Goal: Task Accomplishment & Management: Manage account settings

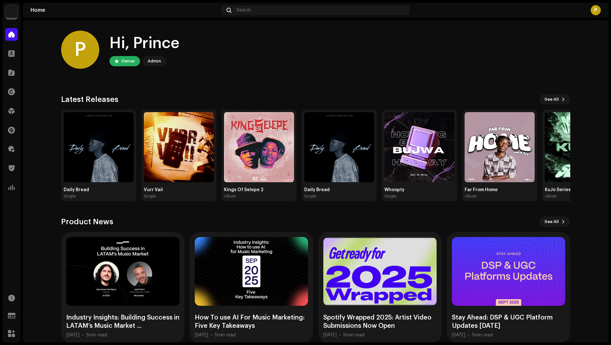
click at [11, 79] on div "Catalog" at bounding box center [12, 73] width 18 height 18
click at [12, 75] on div at bounding box center [11, 72] width 13 height 13
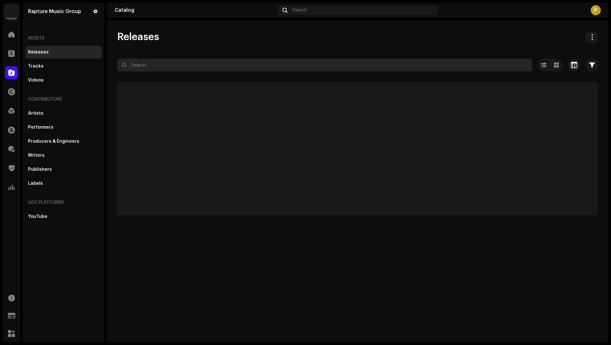
click at [148, 67] on input "text" at bounding box center [324, 65] width 415 height 13
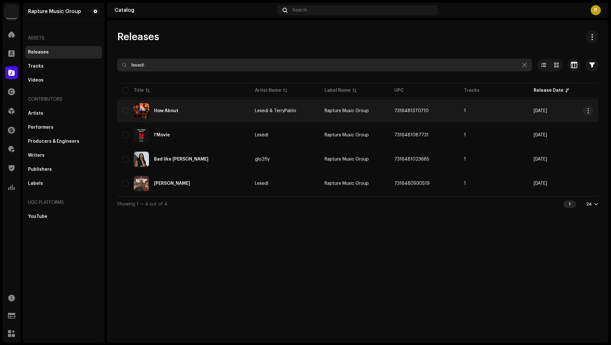
type input "lesedi"
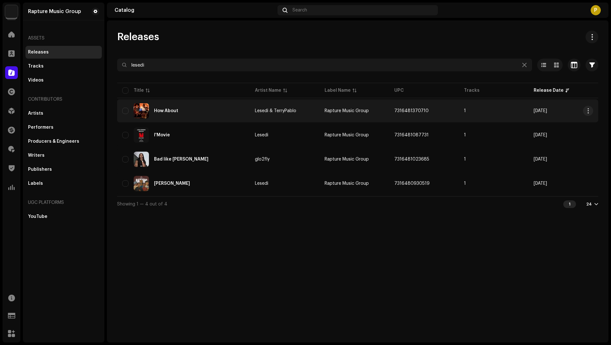
click at [222, 116] on div "How About" at bounding box center [183, 110] width 123 height 15
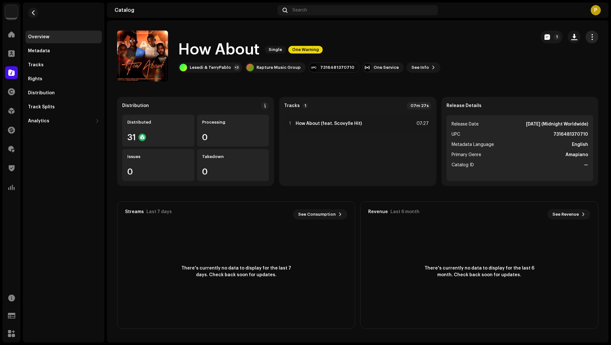
click at [589, 37] on span "button" at bounding box center [592, 36] width 6 height 5
click at [553, 67] on div "Edit" at bounding box center [563, 65] width 59 height 5
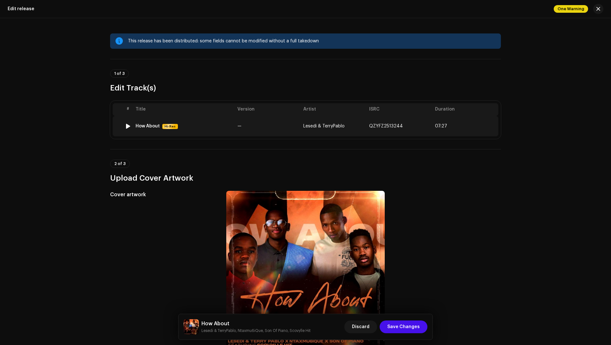
click at [266, 128] on td "—" at bounding box center [268, 126] width 66 height 20
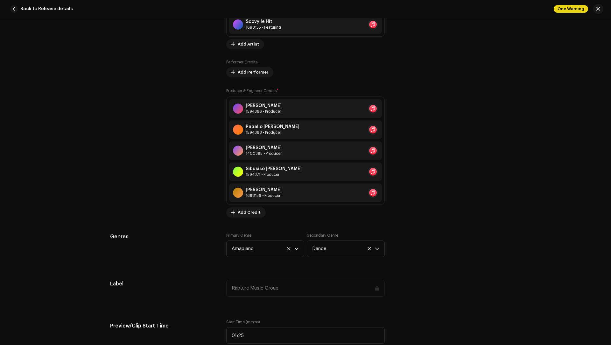
scroll to position [360, 0]
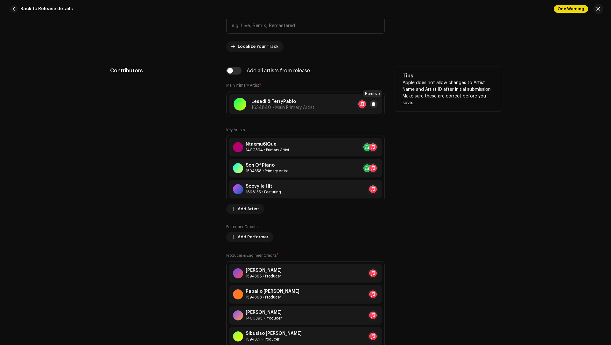
click at [375, 103] on button at bounding box center [374, 104] width 8 height 8
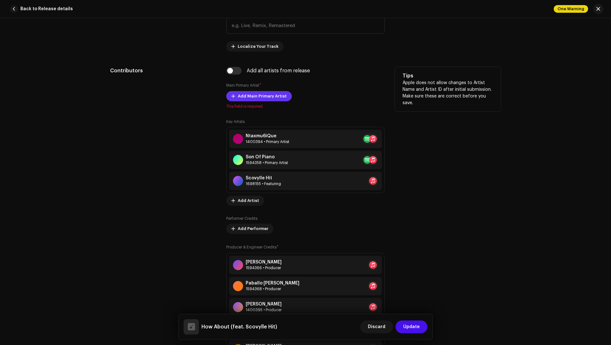
click at [259, 94] on span "Add Main Primary Artist" at bounding box center [262, 96] width 49 height 13
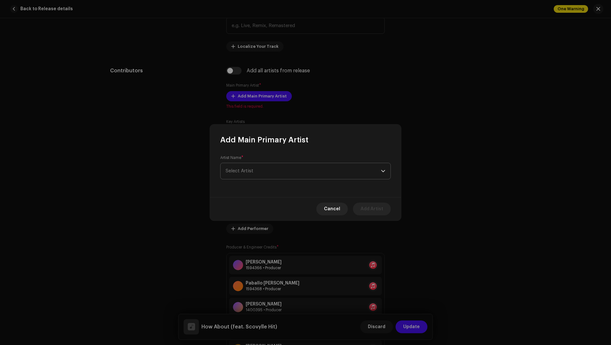
click at [251, 175] on span "Select Artist" at bounding box center [303, 171] width 155 height 16
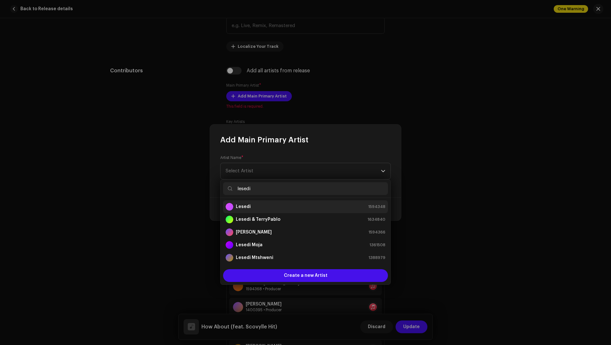
type input "lesedi"
click at [242, 207] on strong "Lesedi" at bounding box center [243, 206] width 15 height 6
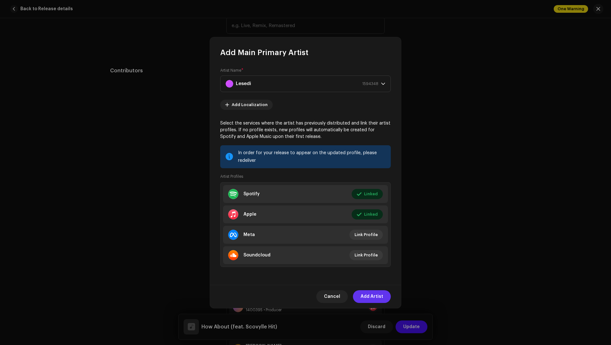
click at [367, 295] on span "Add Artist" at bounding box center [372, 296] width 23 height 13
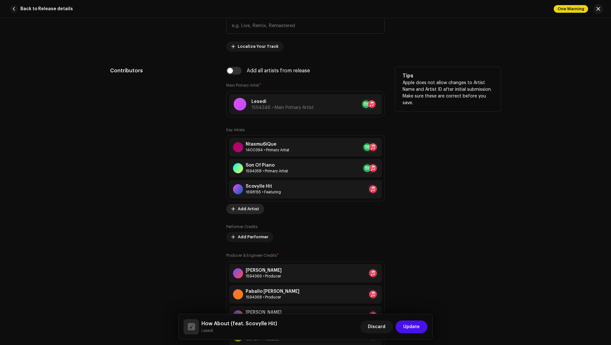
click at [244, 208] on span "Add Artist" at bounding box center [248, 208] width 21 height 13
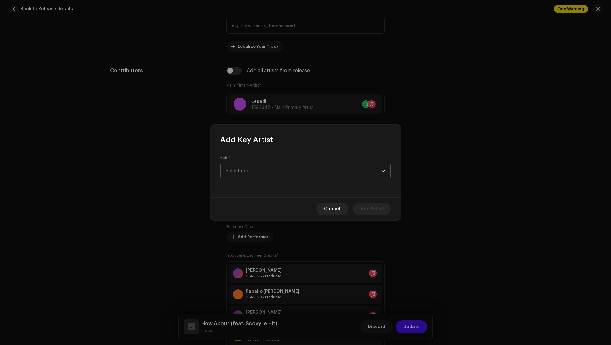
click at [254, 165] on span "Select role" at bounding box center [303, 171] width 155 height 16
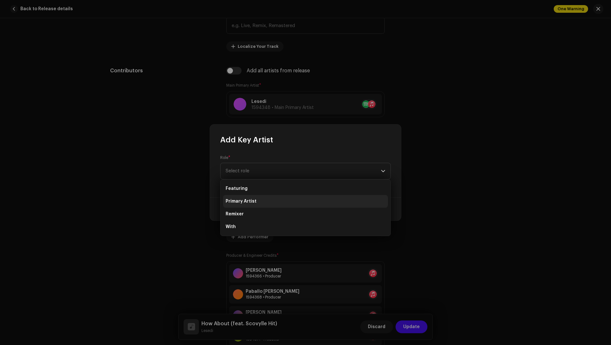
click at [255, 202] on li "Primary Artist" at bounding box center [305, 201] width 165 height 13
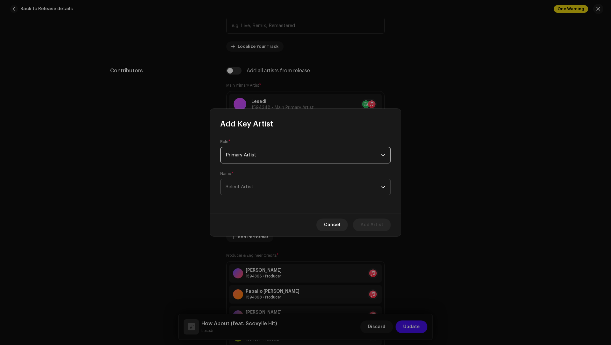
click at [235, 184] on span "Select Artist" at bounding box center [303, 187] width 155 height 16
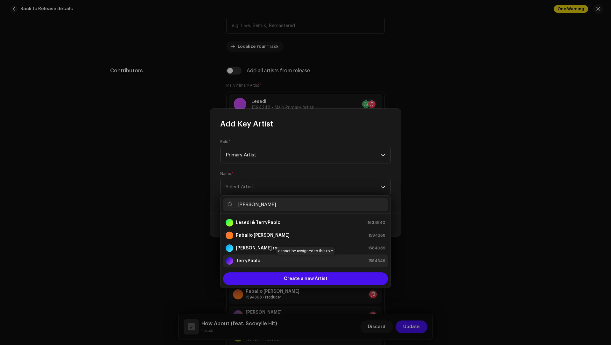
type input "[PERSON_NAME]"
click at [242, 262] on strong "TerryPablo" at bounding box center [248, 260] width 25 height 6
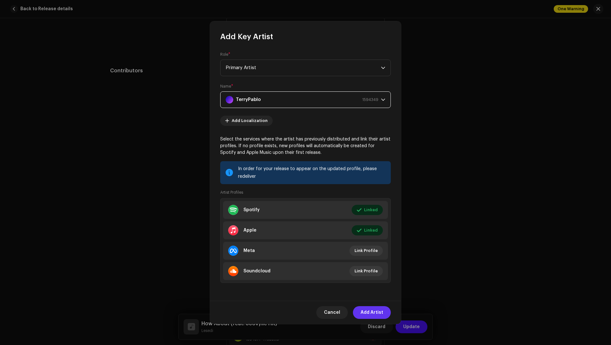
click at [368, 311] on span "Add Artist" at bounding box center [372, 312] width 23 height 13
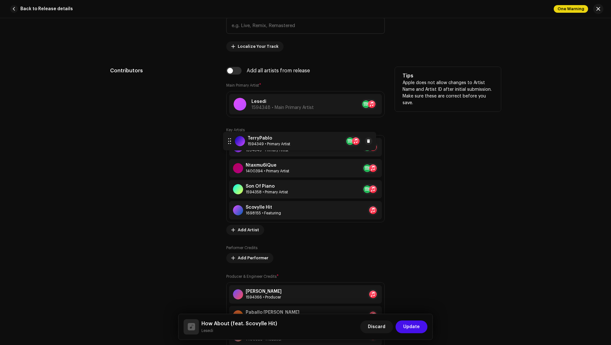
drag, startPoint x: 231, startPoint y: 208, endPoint x: 226, endPoint y: 140, distance: 67.9
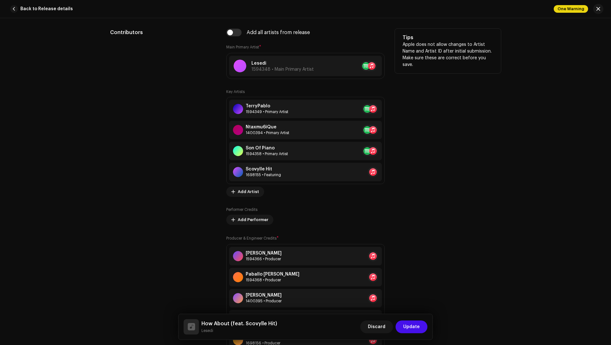
scroll to position [396, 0]
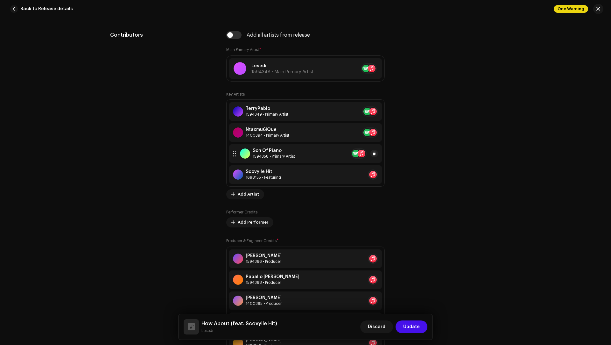
click at [297, 153] on div "Son Of Piano 1594358 • Primary Artist" at bounding box center [305, 153] width 153 height 18
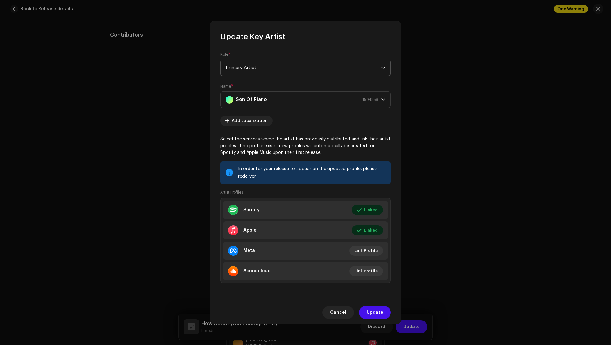
click at [263, 69] on span "Primary Artist" at bounding box center [303, 68] width 155 height 16
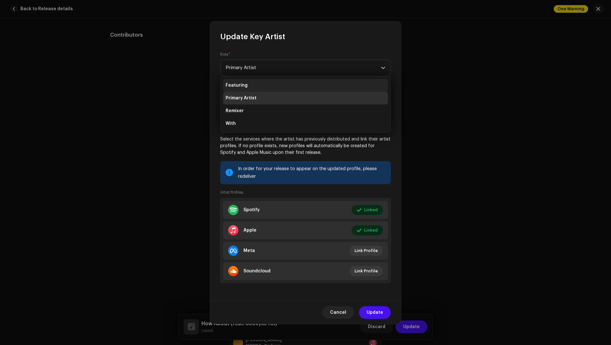
click at [257, 87] on li "Featuring" at bounding box center [305, 85] width 165 height 13
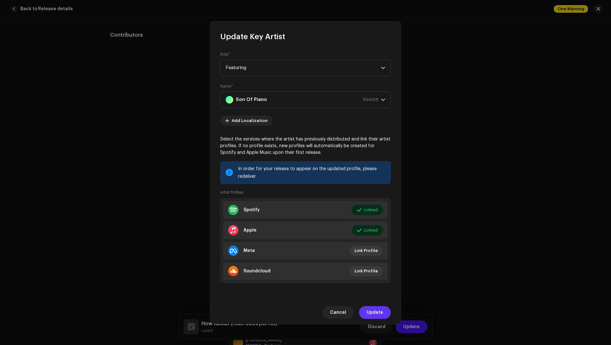
click at [376, 312] on span "Update" at bounding box center [375, 312] width 17 height 13
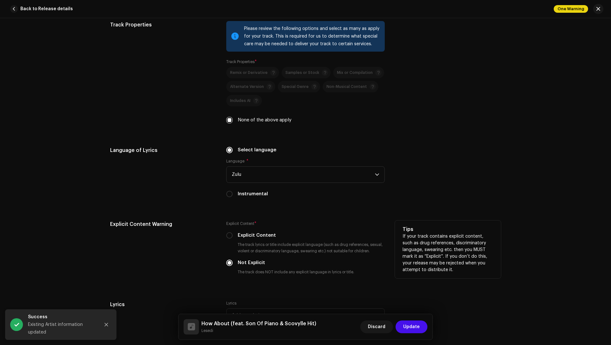
scroll to position [1307, 0]
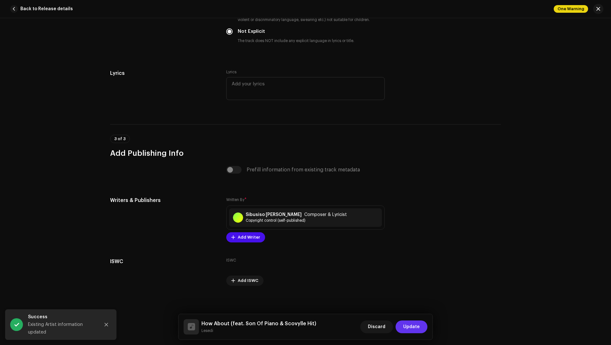
click at [408, 329] on span "Update" at bounding box center [411, 326] width 17 height 13
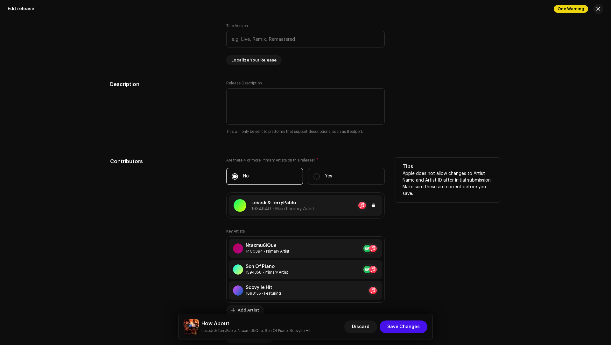
scroll to position [548, 0]
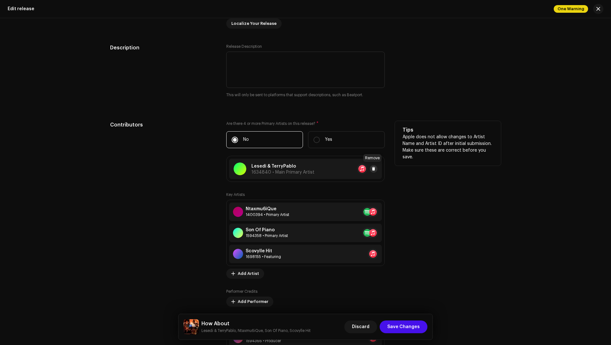
click at [374, 166] on span at bounding box center [374, 168] width 4 height 5
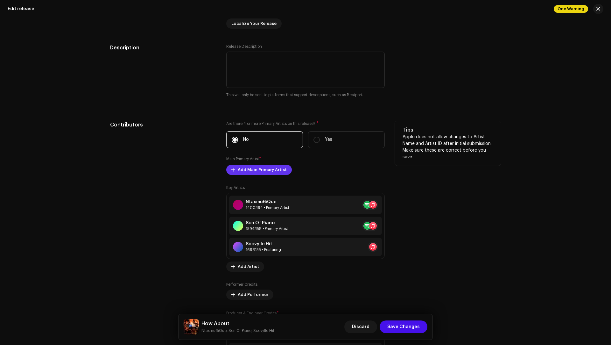
click at [267, 168] on span "Add Main Primary Artist" at bounding box center [262, 169] width 49 height 13
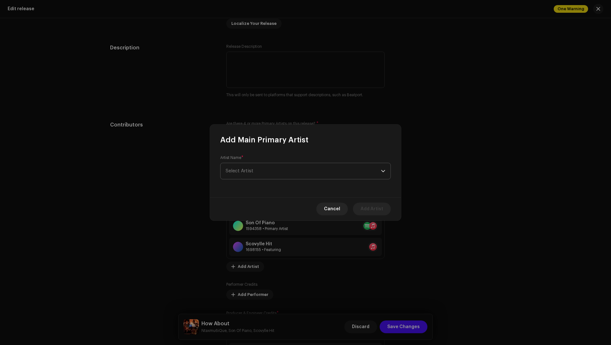
click at [266, 171] on span "Select Artist" at bounding box center [303, 171] width 155 height 16
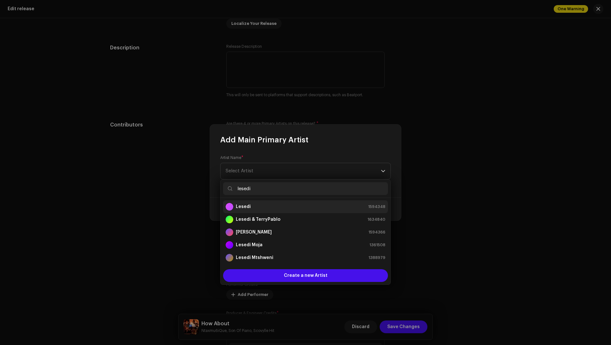
type input "lesedi"
click at [244, 206] on strong "Lesedi" at bounding box center [243, 206] width 15 height 6
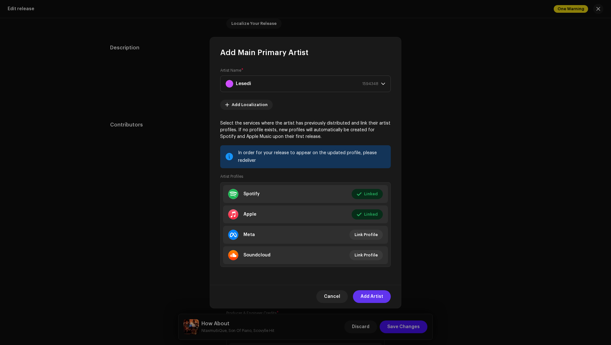
click at [376, 296] on span "Add Artist" at bounding box center [372, 296] width 23 height 13
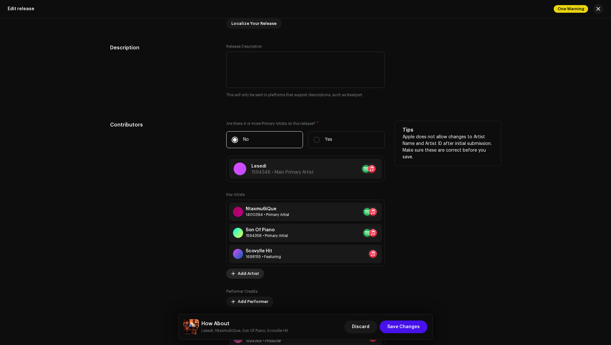
click at [246, 272] on span "Add Artist" at bounding box center [248, 273] width 21 height 13
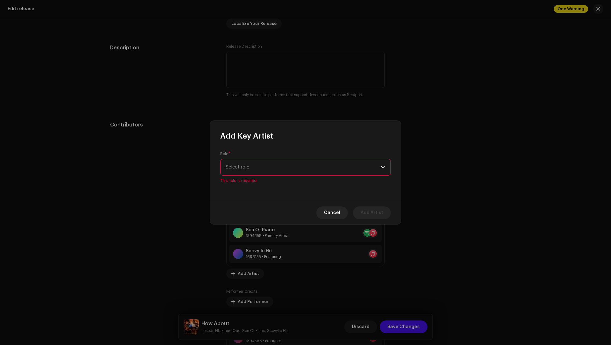
click at [246, 160] on div "Role * Select role This field is required." at bounding box center [305, 167] width 171 height 32
click at [249, 171] on span "Select role" at bounding box center [303, 167] width 155 height 16
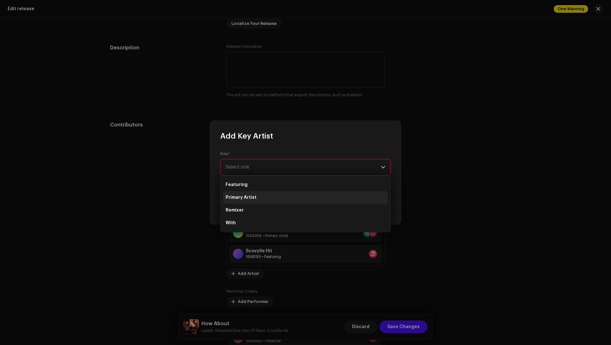
click at [249, 197] on span "Primary Artist" at bounding box center [241, 197] width 31 height 6
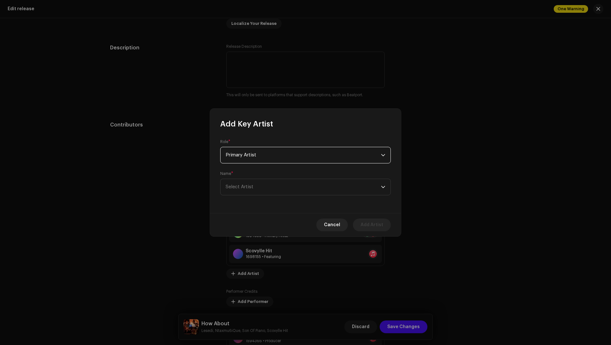
click at [249, 196] on div "Role * Primary Artist Name * [PERSON_NAME]" at bounding box center [305, 171] width 191 height 84
click at [248, 192] on span "Select Artist" at bounding box center [303, 187] width 155 height 16
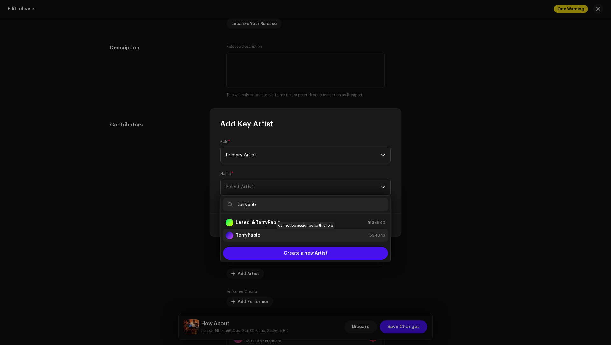
type input "terrypab"
click at [252, 236] on strong "TerryPablo" at bounding box center [248, 235] width 25 height 6
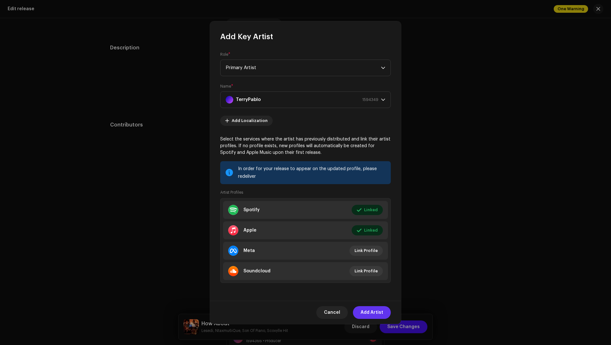
click at [372, 316] on span "Add Artist" at bounding box center [372, 312] width 23 height 13
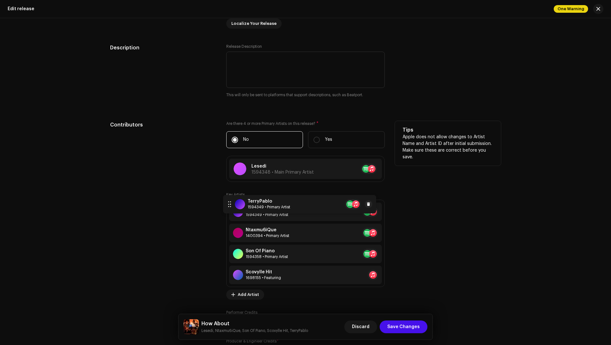
drag, startPoint x: 233, startPoint y: 272, endPoint x: 229, endPoint y: 203, distance: 69.2
click at [271, 254] on div "1594358 • Primary Artist" at bounding box center [274, 256] width 42 height 5
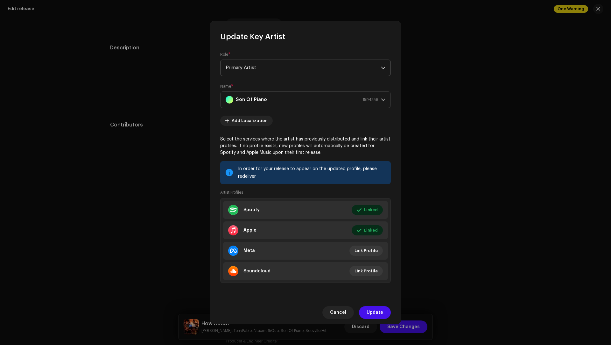
click at [249, 67] on span "Primary Artist" at bounding box center [303, 68] width 155 height 16
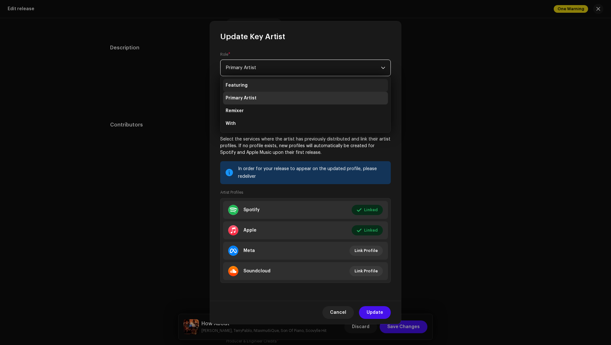
click at [249, 81] on li "Featuring" at bounding box center [305, 85] width 165 height 13
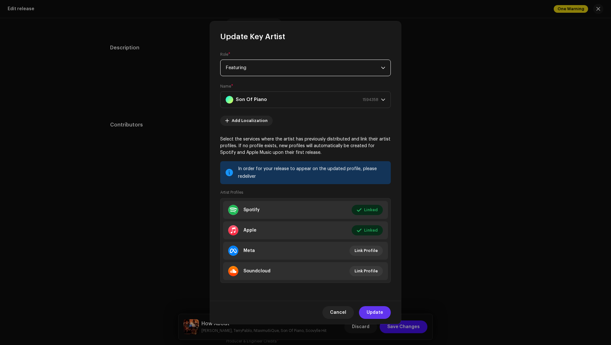
click at [377, 309] on span "Update" at bounding box center [375, 312] width 17 height 13
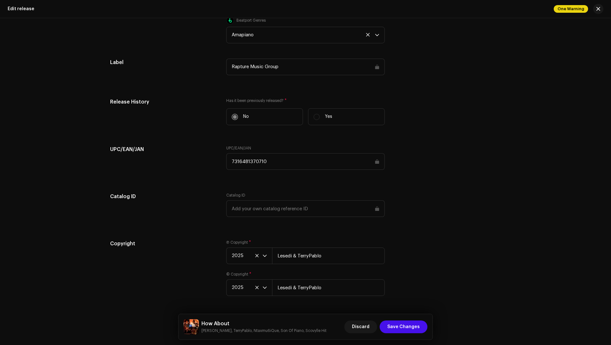
scroll to position [1064, 0]
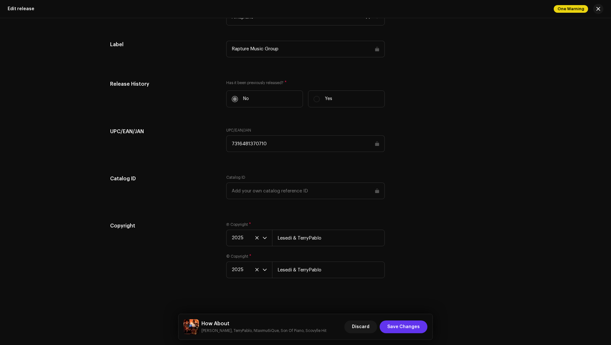
click at [409, 327] on span "Save Changes" at bounding box center [403, 326] width 32 height 13
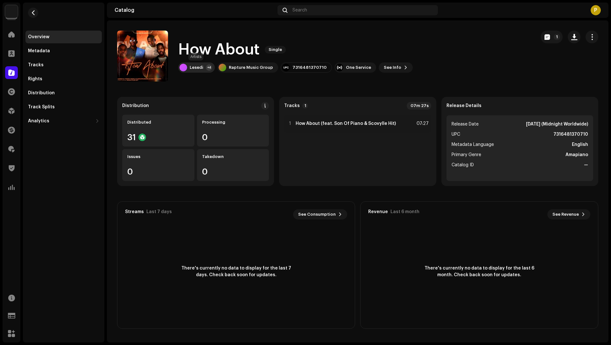
click at [201, 67] on div "Lesedi" at bounding box center [197, 67] width 14 height 5
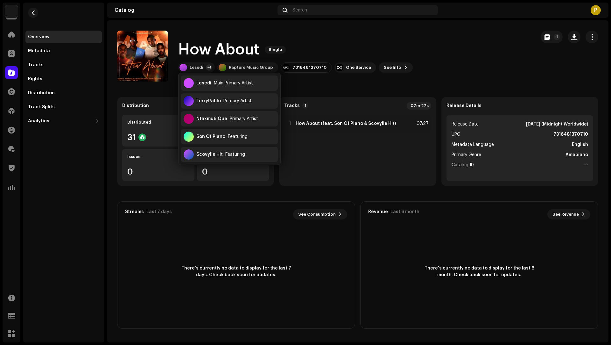
click at [455, 71] on div "How About Single Lesedi +4 Rapture Music Group 7316481370710 One Service See In…" at bounding box center [323, 56] width 413 height 51
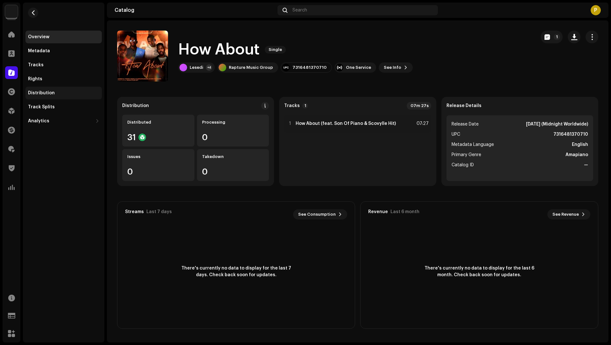
click at [56, 91] on div "Distribution" at bounding box center [63, 92] width 71 height 5
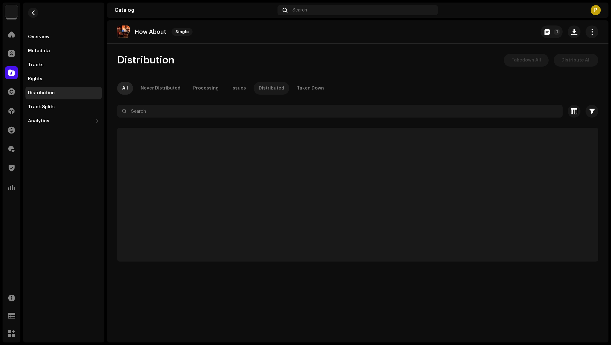
click at [268, 90] on div "Distributed" at bounding box center [271, 88] width 25 height 13
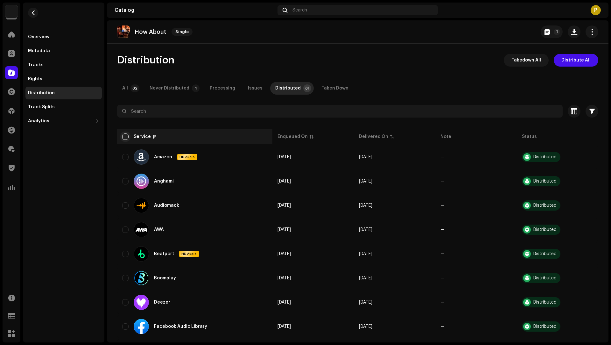
click at [124, 137] on input "checkbox" at bounding box center [125, 136] width 6 height 6
checkbox input "true"
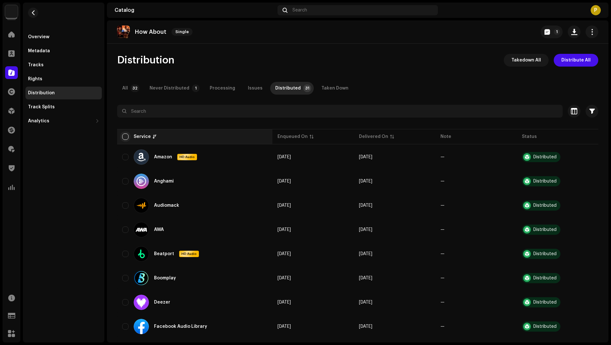
checkbox input "true"
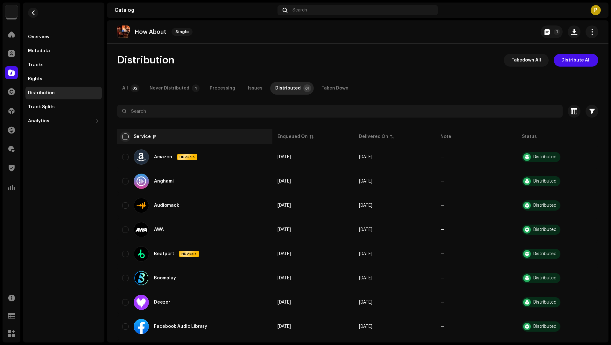
checkbox input "true"
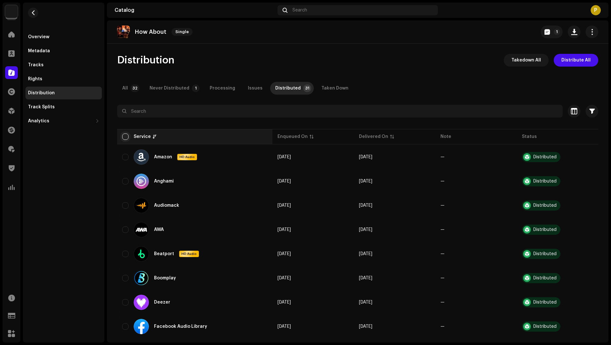
checkbox input "true"
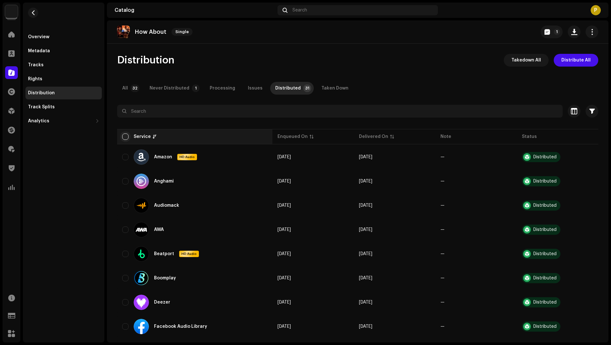
checkbox input "true"
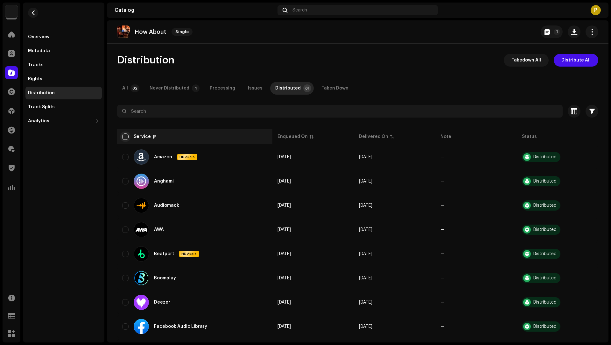
checkbox input "true"
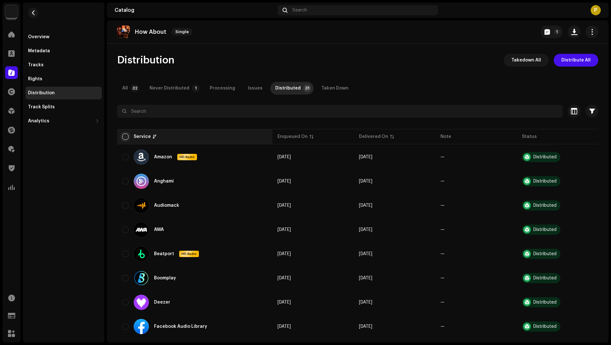
checkbox input "true"
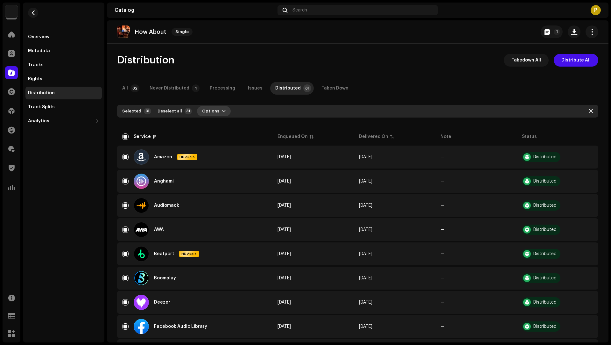
click at [209, 110] on span "Options" at bounding box center [210, 111] width 17 height 13
click at [218, 123] on span "Distribute" at bounding box center [210, 125] width 23 height 5
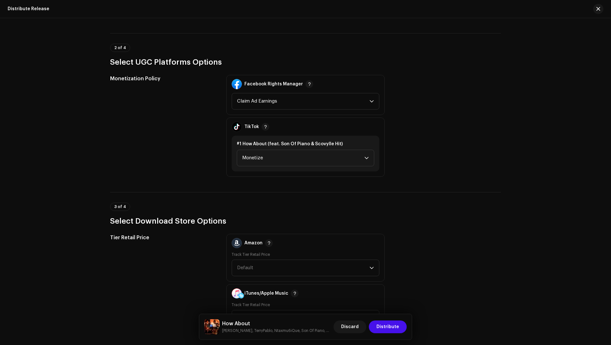
scroll to position [781, 0]
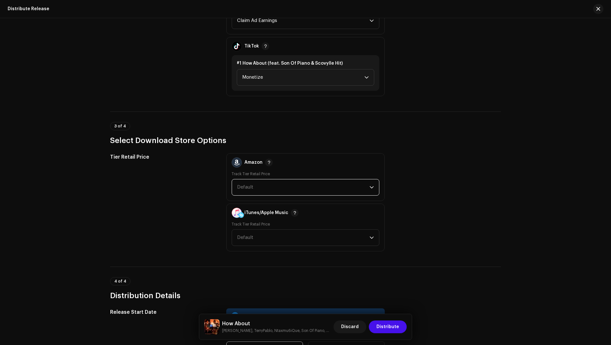
click at [262, 193] on span "Default" at bounding box center [303, 187] width 132 height 16
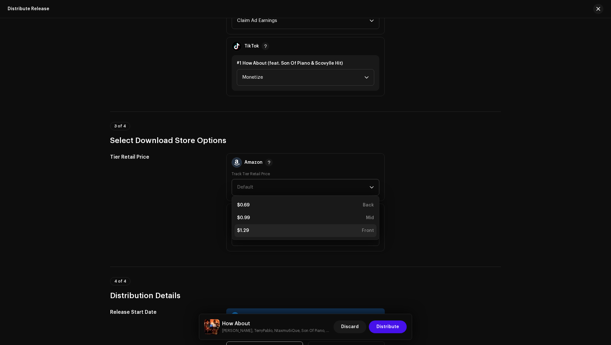
click at [248, 227] on div "$1.29 Front" at bounding box center [305, 230] width 137 height 6
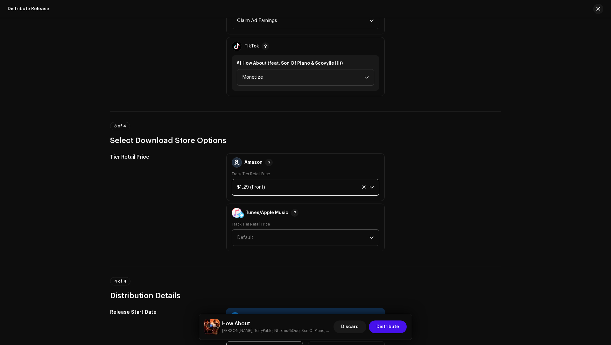
click at [246, 229] on span "Default" at bounding box center [303, 237] width 132 height 16
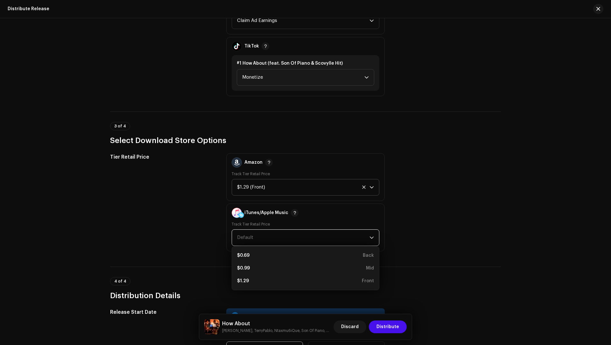
drag, startPoint x: 246, startPoint y: 282, endPoint x: 251, endPoint y: 279, distance: 6.1
click at [246, 282] on div "$1.29" at bounding box center [243, 281] width 12 height 6
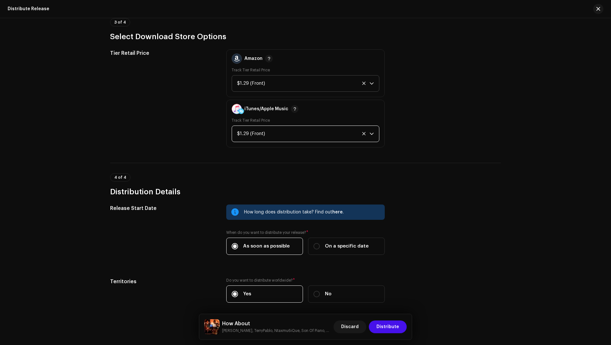
scroll to position [908, 0]
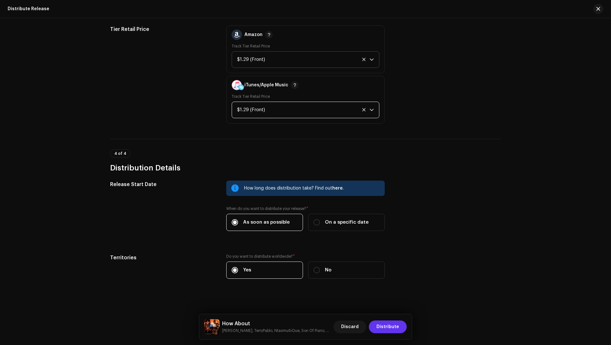
click at [386, 329] on span "Distribute" at bounding box center [388, 326] width 23 height 13
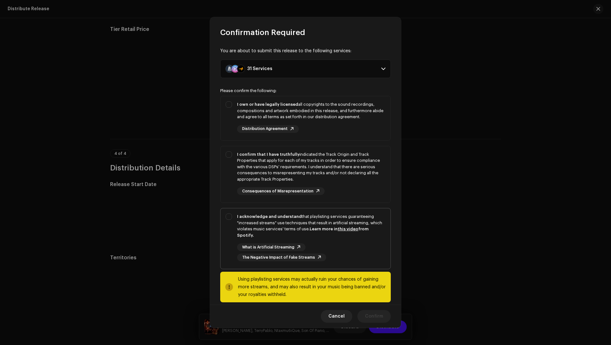
click at [295, 222] on div "I acknowledge and understand that playlisting services guaranteeing "increased …" at bounding box center [311, 225] width 148 height 25
checkbox input "true"
click at [366, 174] on div "I confirm that I have truthfully indicated the Track Origin and Track Propertie…" at bounding box center [311, 166] width 148 height 31
checkbox input "true"
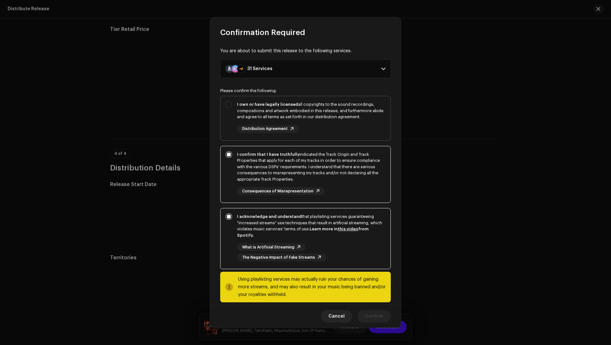
click at [349, 107] on div "I own or have legally licensed all copyrights to the sound recordings, composit…" at bounding box center [311, 110] width 148 height 19
checkbox input "true"
click at [371, 320] on span "Confirm" at bounding box center [374, 316] width 18 height 13
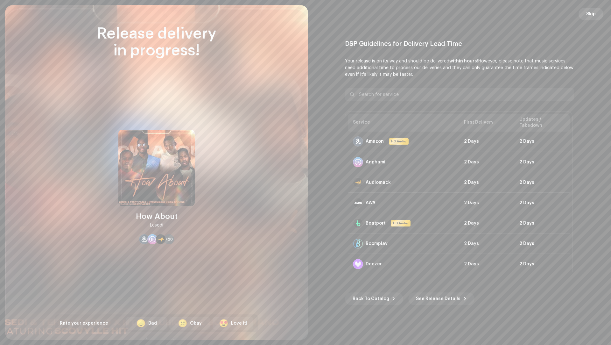
click at [595, 15] on span "Skip" at bounding box center [591, 14] width 10 height 13
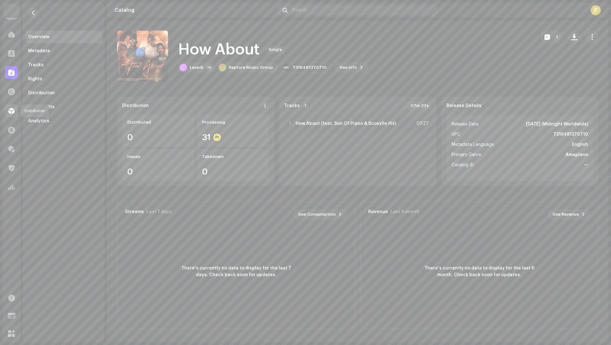
click at [13, 113] on span at bounding box center [11, 110] width 6 height 5
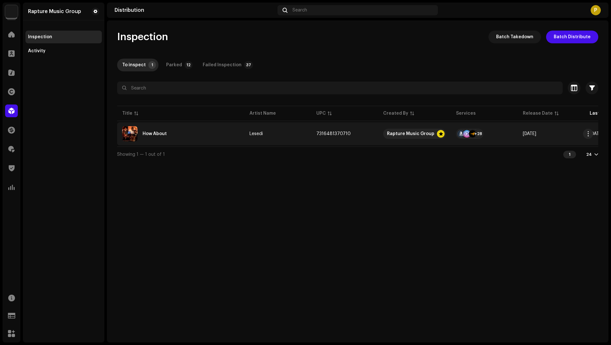
click at [211, 132] on div "How About" at bounding box center [180, 133] width 117 height 15
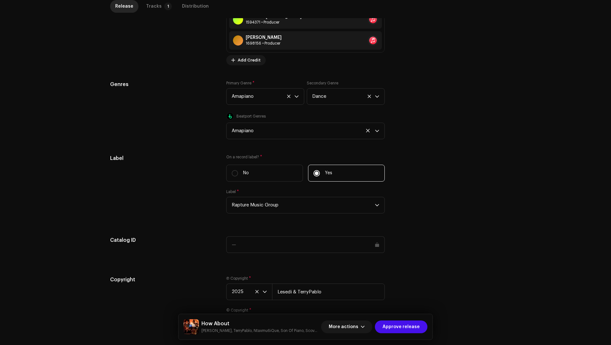
scroll to position [783, 0]
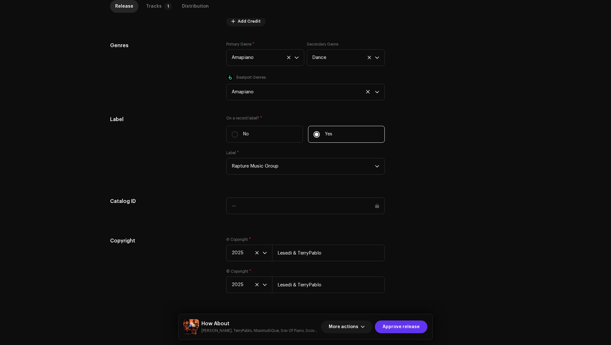
click at [416, 329] on span "Approve release" at bounding box center [401, 326] width 37 height 13
